Goal: Navigation & Orientation: Understand site structure

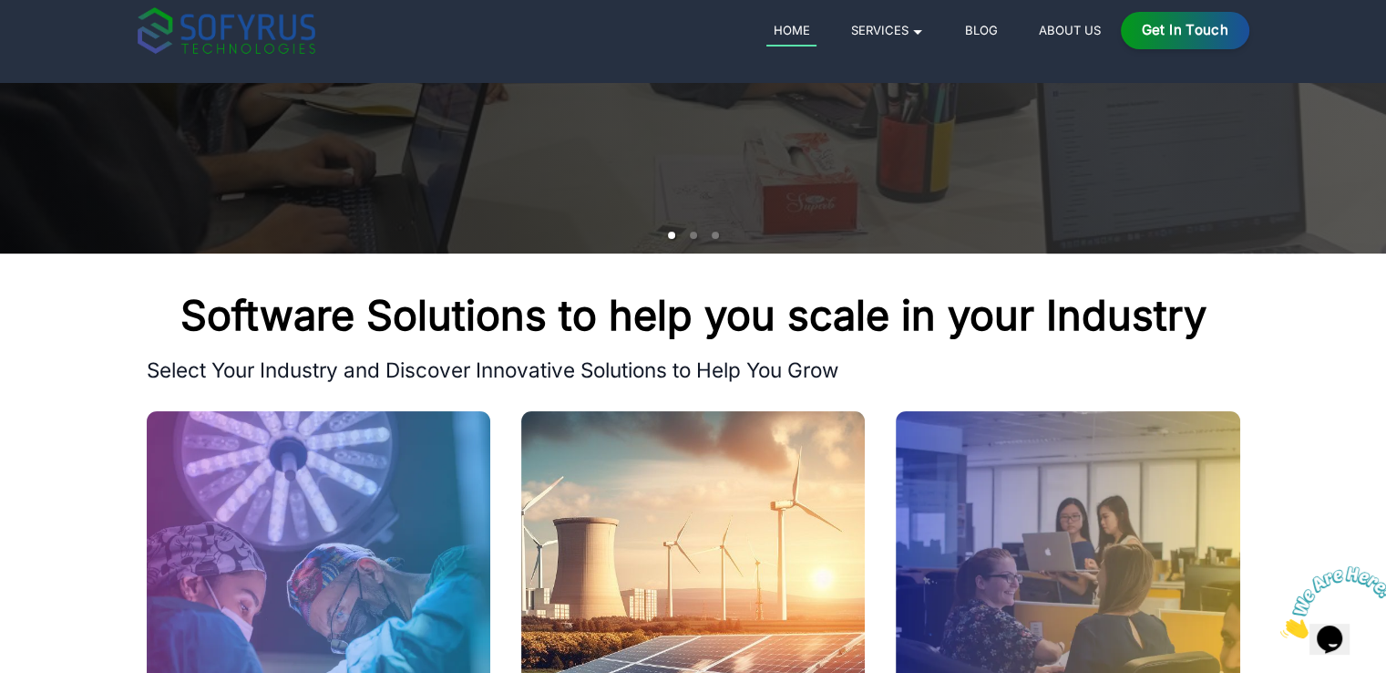
scroll to position [425, 0]
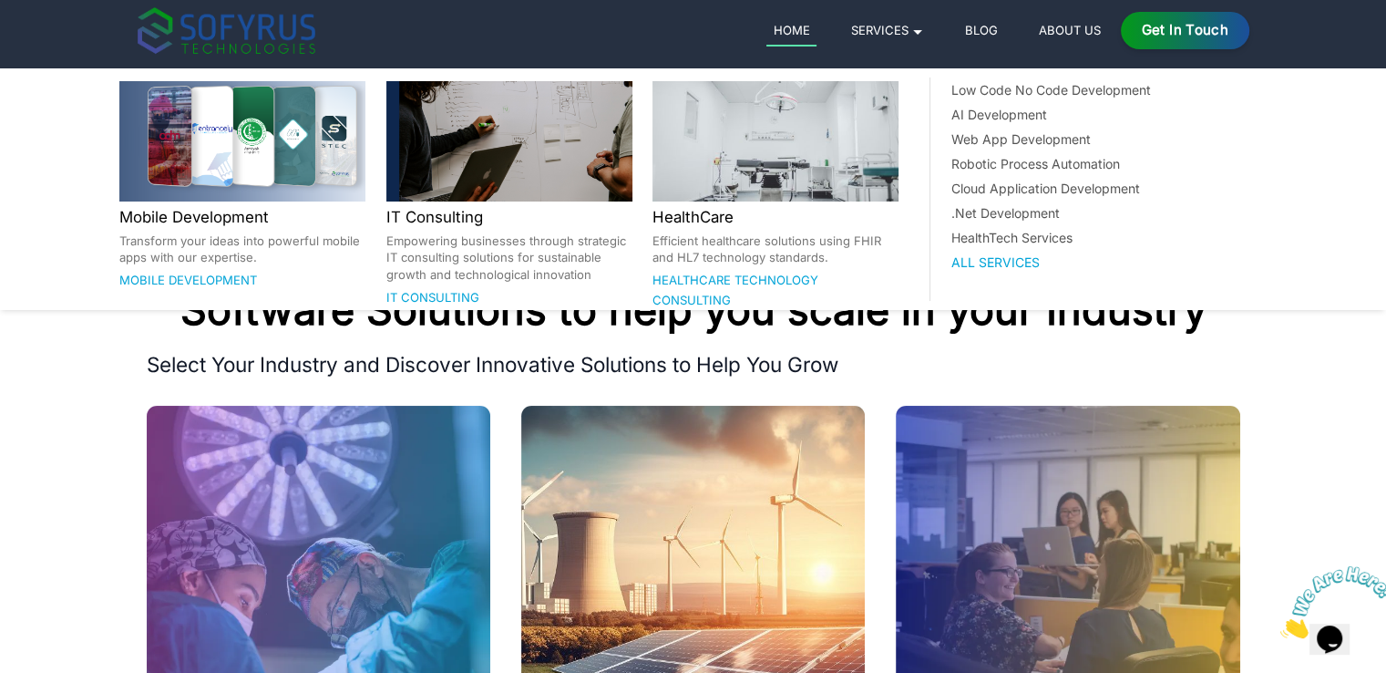
click at [920, 33] on link "Services 🞃" at bounding box center [887, 30] width 87 height 22
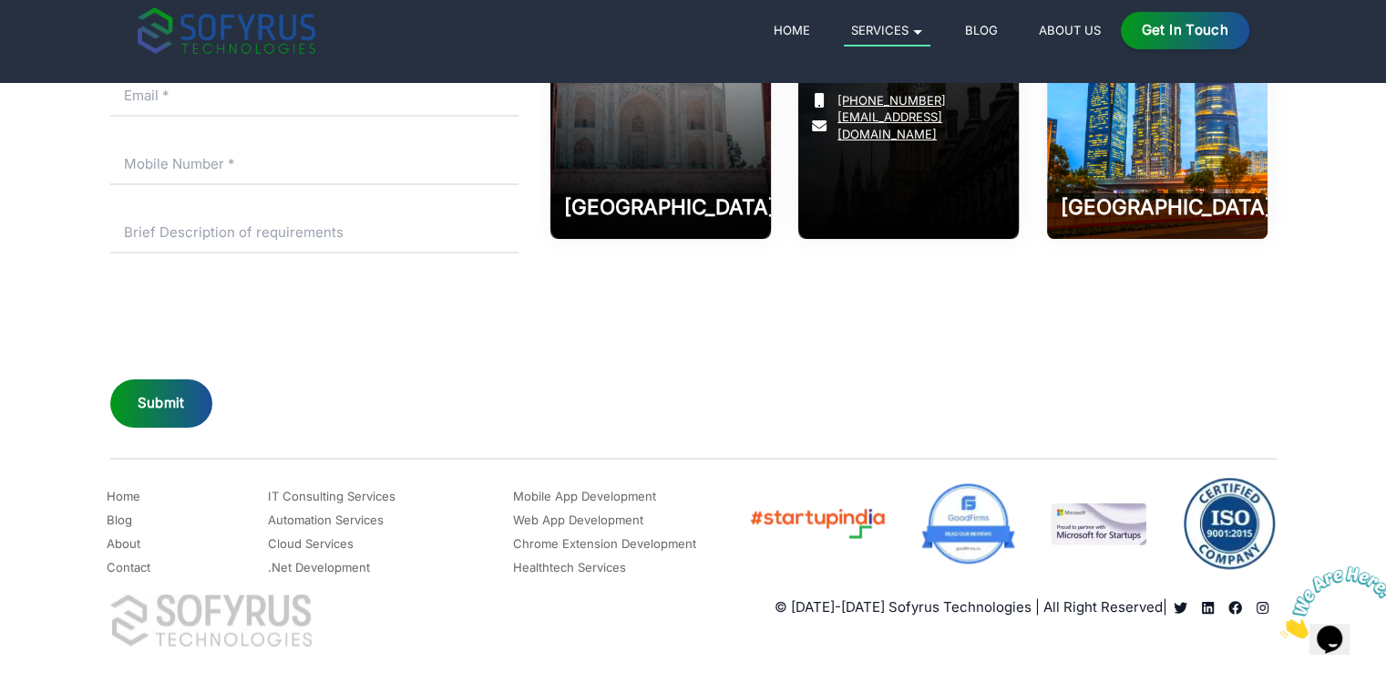
scroll to position [5657, 0]
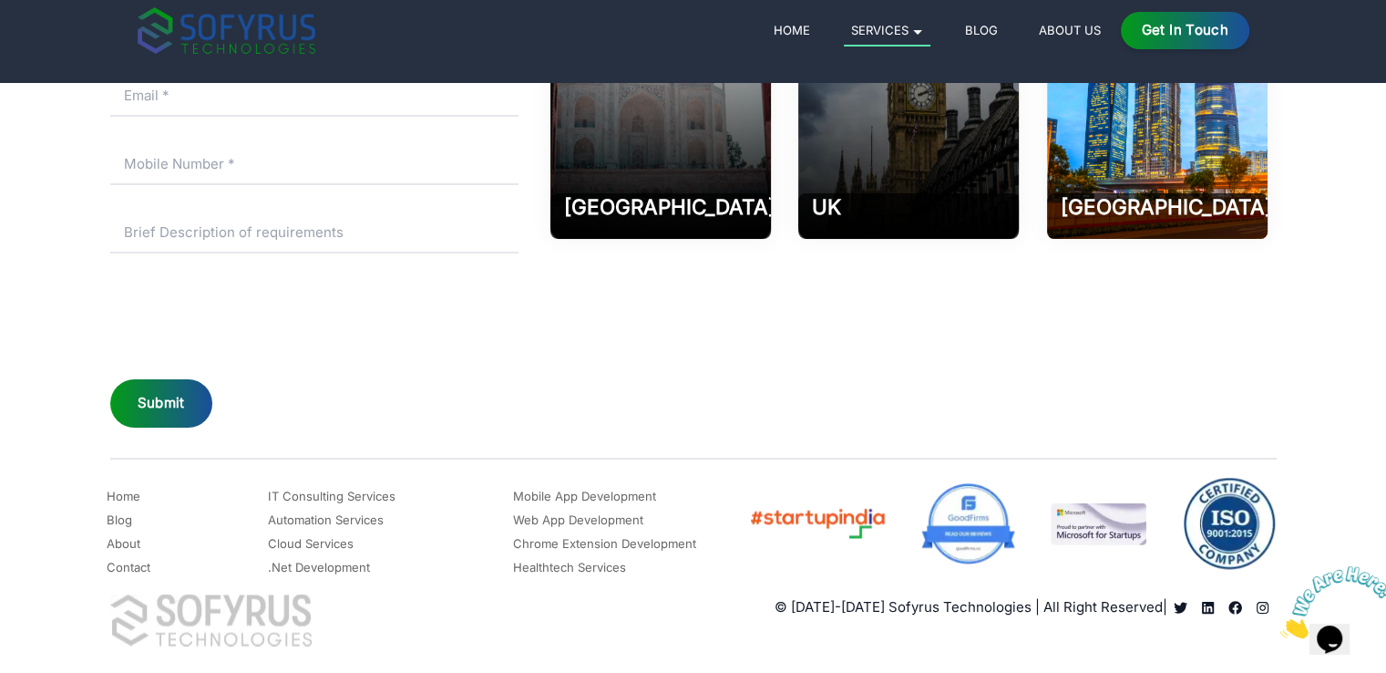
click at [1056, 39] on link "About Us" at bounding box center [1070, 30] width 76 height 22
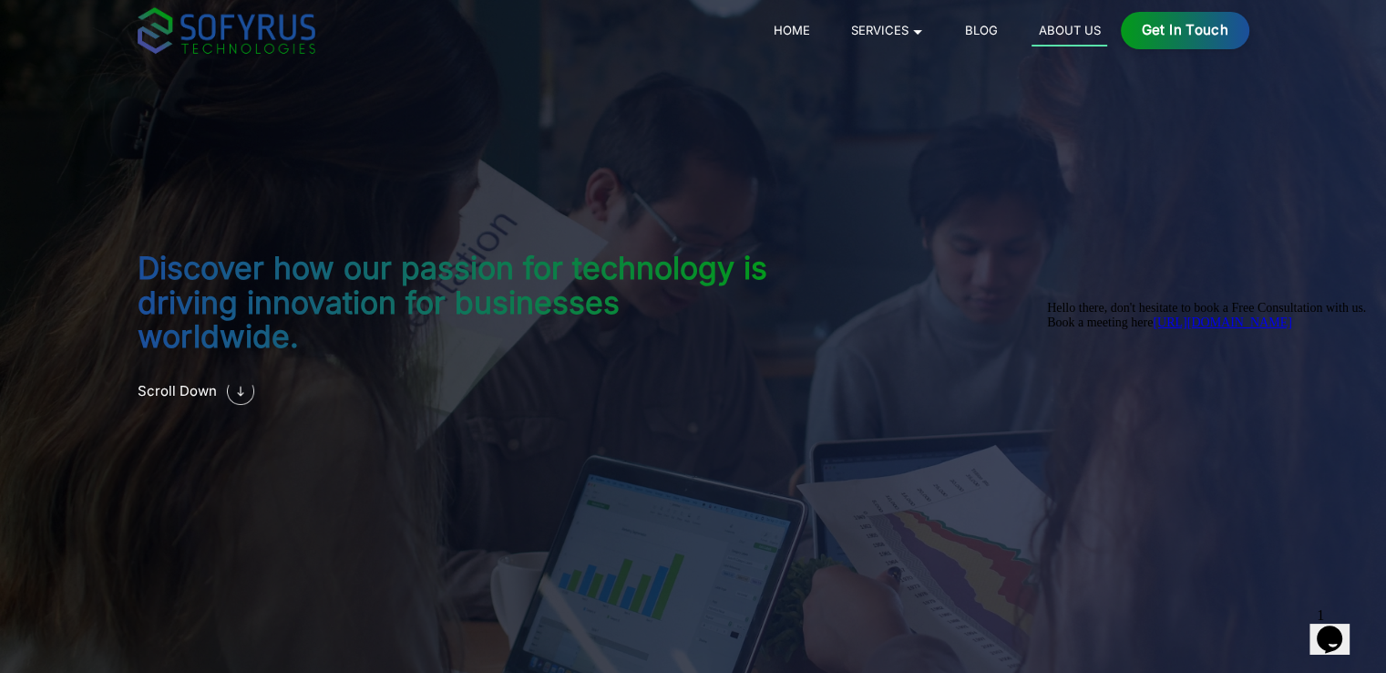
click at [25, 1] on nav "Home Services 🞃 Mobile Development Transform your ideas into powerful mobile ap…" at bounding box center [693, 20] width 1386 height 41
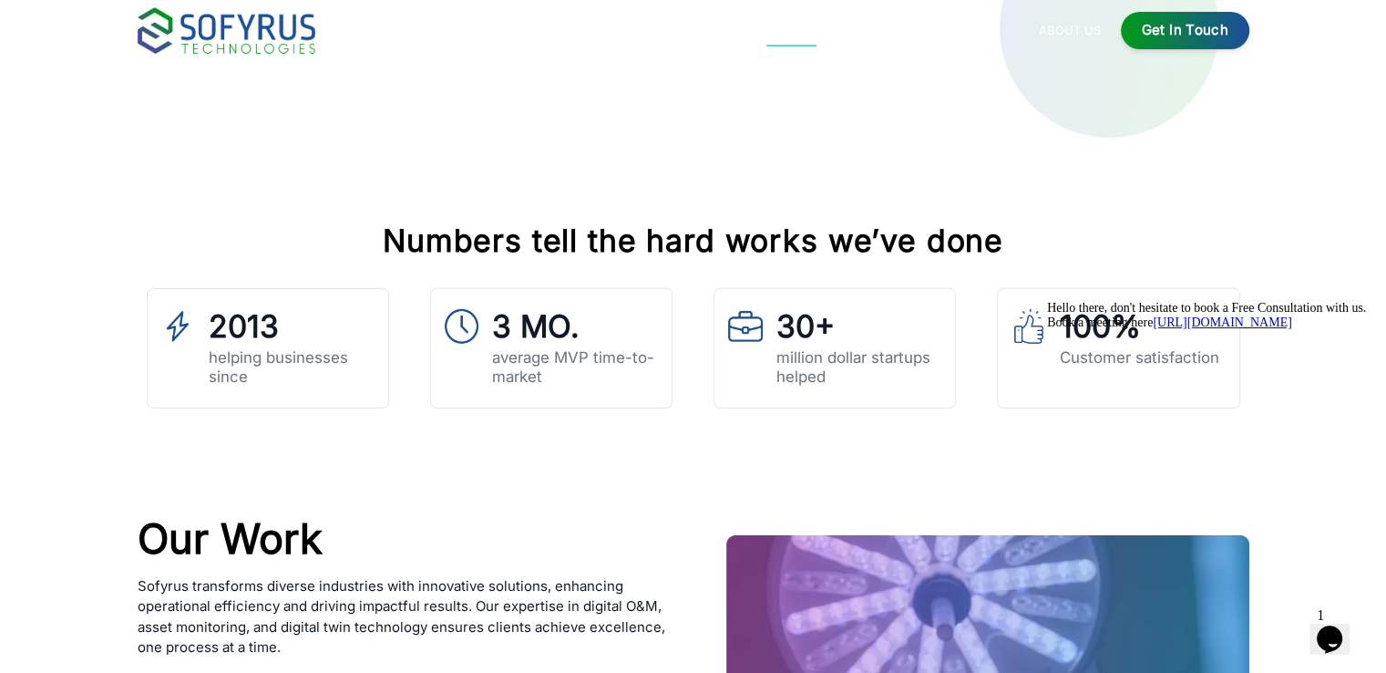
scroll to position [425, 0]
